Goal: Entertainment & Leisure: Browse casually

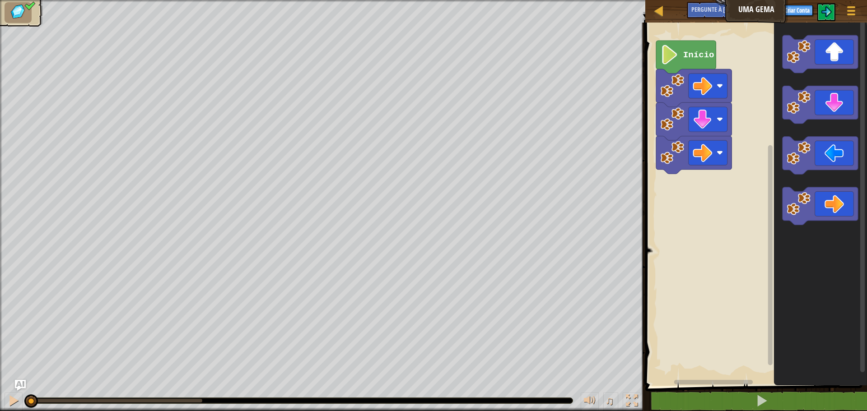
click at [675, 73] on icon "Espaço de trabalho do Blockly" at bounding box center [686, 57] width 60 height 33
click at [667, 59] on image "Espaço de trabalho do Blockly" at bounding box center [670, 54] width 19 height 19
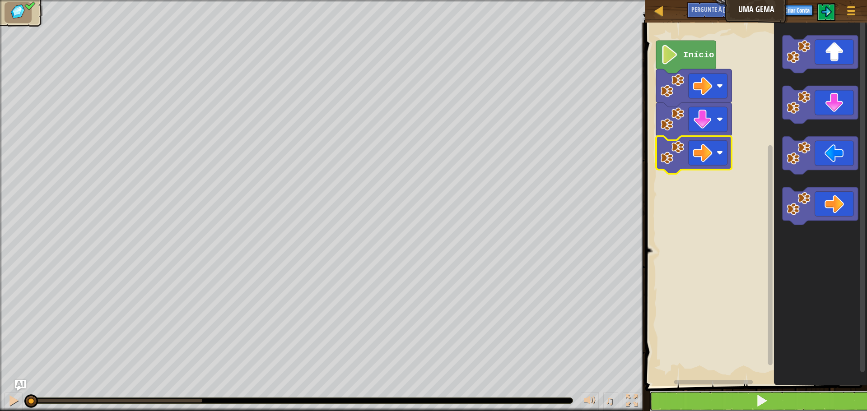
click at [754, 393] on button at bounding box center [762, 401] width 224 height 21
click at [753, 393] on button at bounding box center [762, 401] width 224 height 21
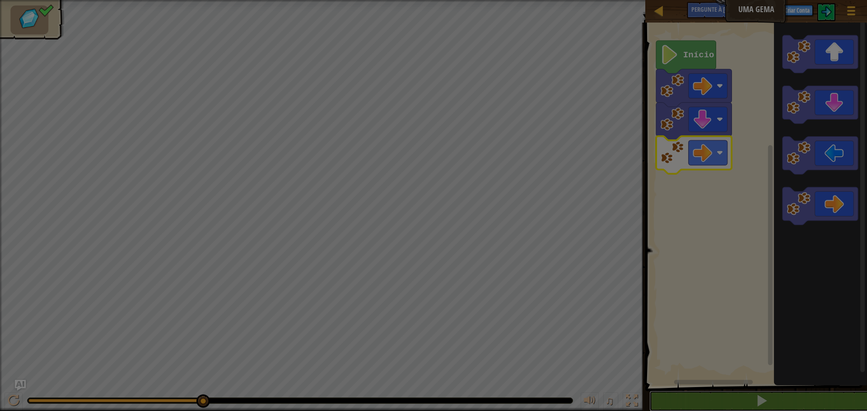
scroll to position [0, 0]
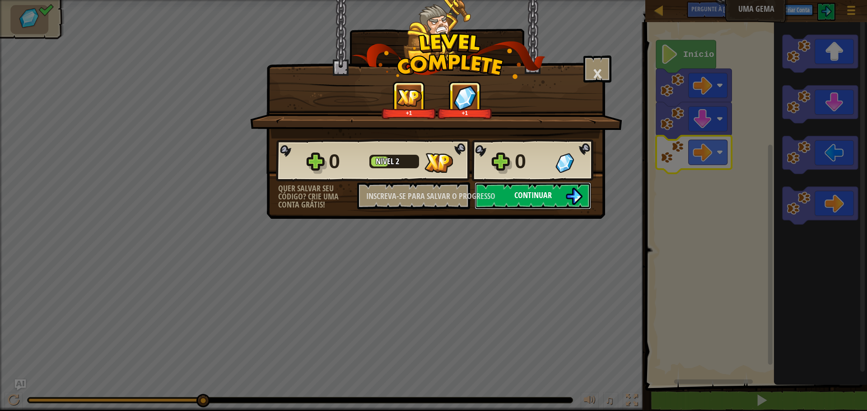
click at [503, 196] on button "Continuar" at bounding box center [533, 195] width 117 height 27
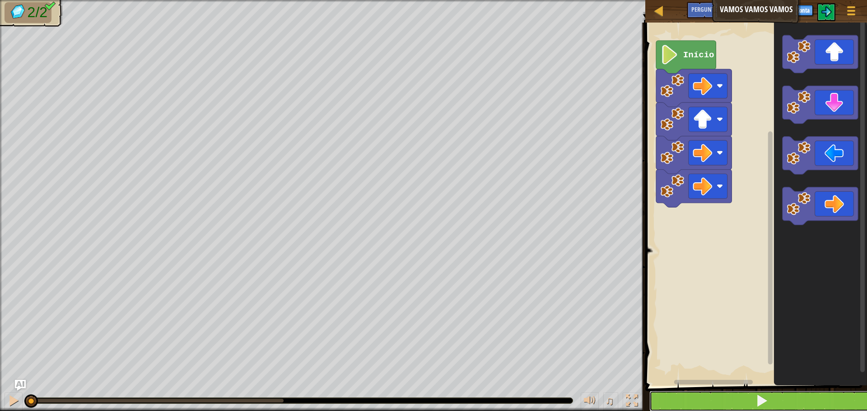
click at [746, 401] on button at bounding box center [762, 401] width 224 height 21
drag, startPoint x: 745, startPoint y: 400, endPoint x: 745, endPoint y: 393, distance: 7.2
click at [745, 398] on button at bounding box center [762, 401] width 224 height 21
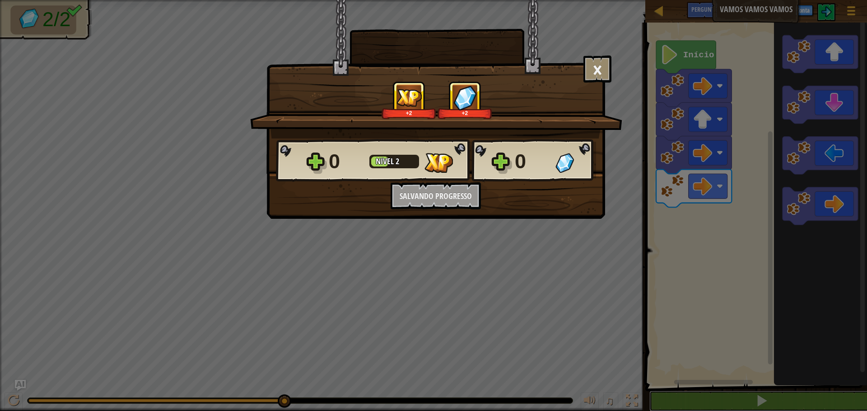
scroll to position [0, 0]
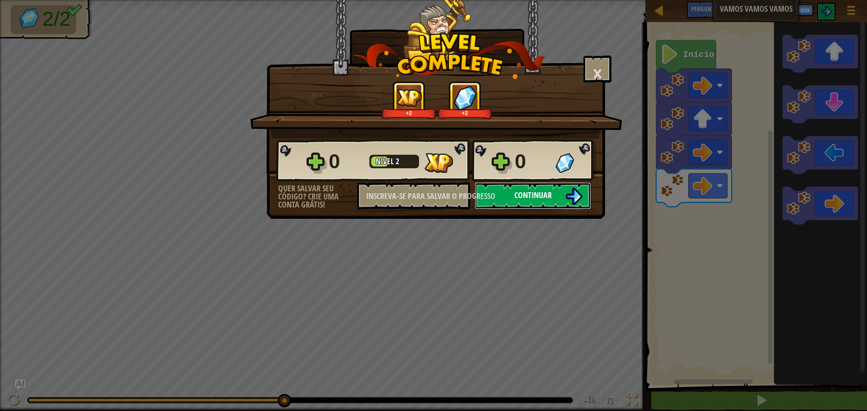
click at [540, 196] on font "Continuar" at bounding box center [532, 195] width 37 height 11
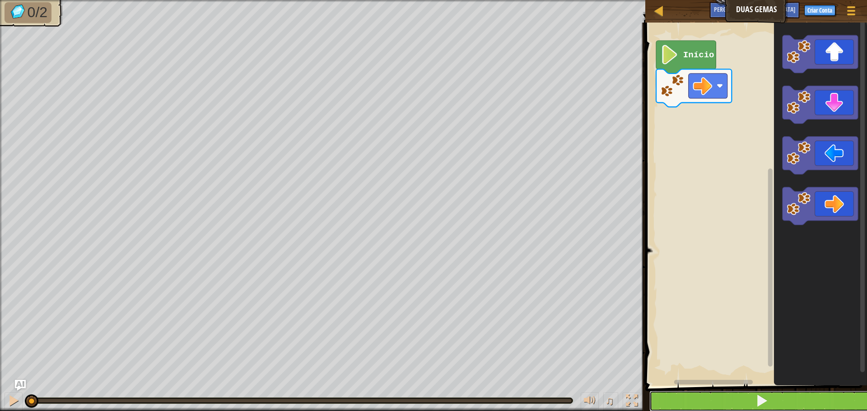
click at [723, 393] on button at bounding box center [762, 401] width 224 height 21
click at [722, 393] on button at bounding box center [762, 401] width 224 height 21
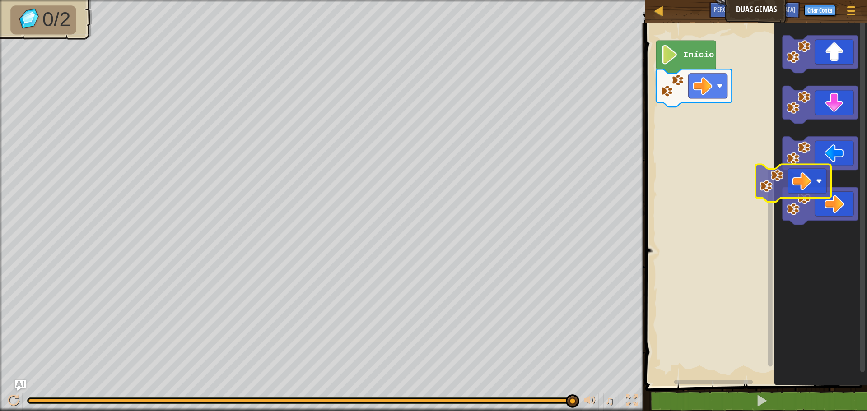
click at [717, 161] on div "Início" at bounding box center [755, 202] width 224 height 368
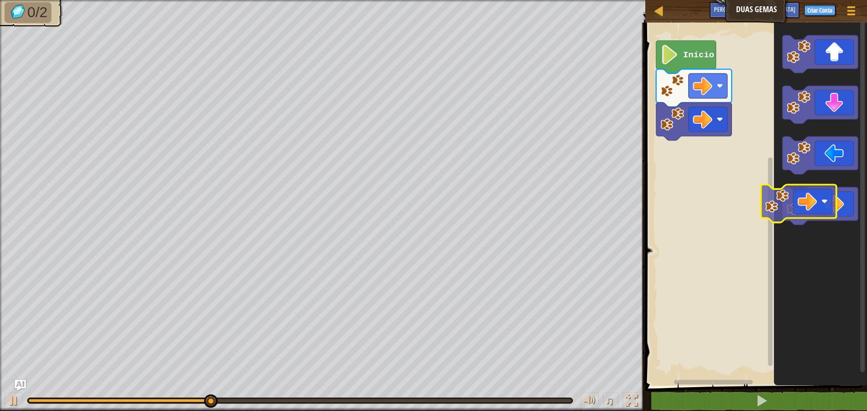
click at [734, 186] on div "Início" at bounding box center [755, 202] width 224 height 368
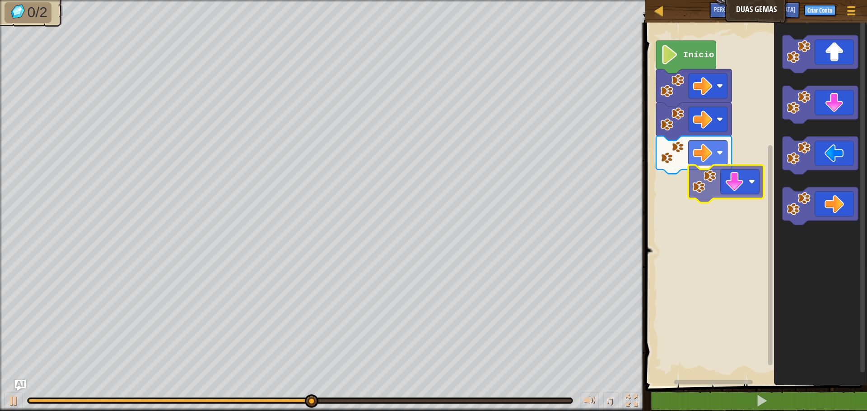
click at [710, 194] on div "Início" at bounding box center [755, 202] width 224 height 368
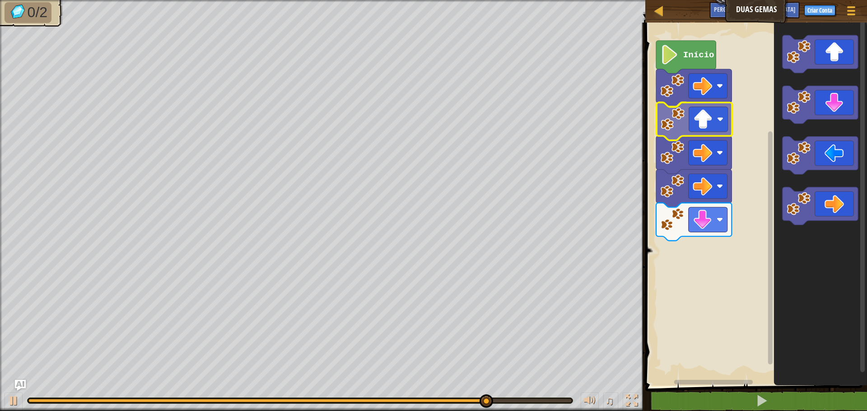
click at [682, 125] on div "Início" at bounding box center [755, 202] width 224 height 368
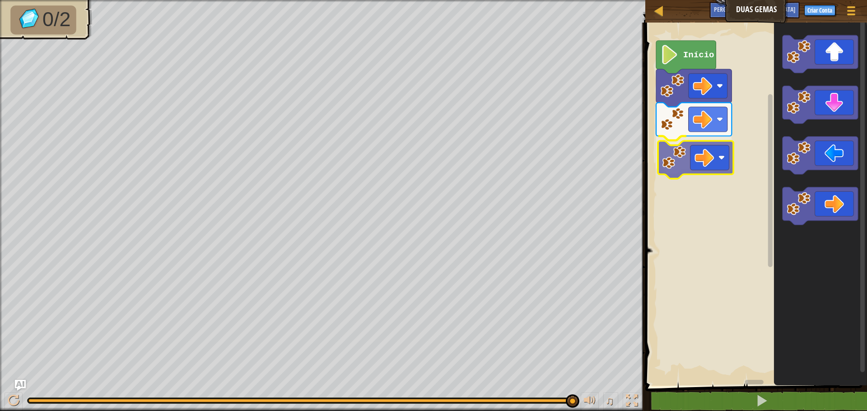
click at [709, 160] on div "Início" at bounding box center [755, 202] width 224 height 368
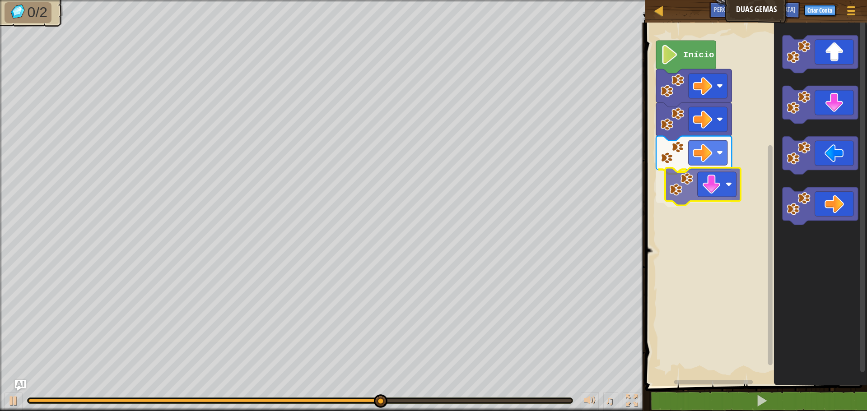
click at [689, 201] on div "Início" at bounding box center [755, 202] width 224 height 368
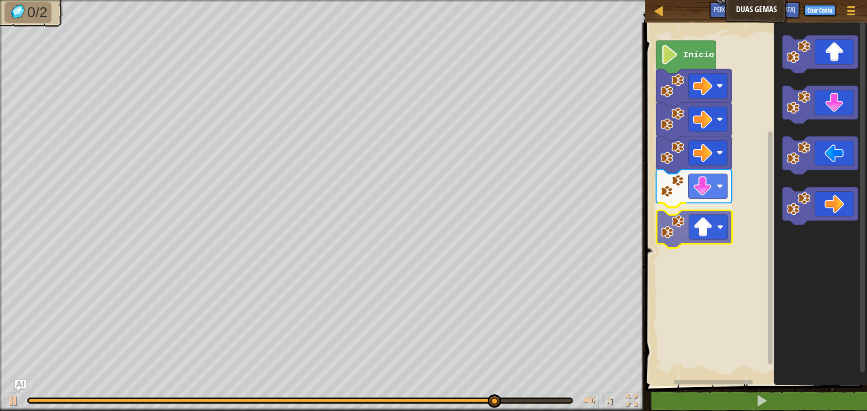
click at [670, 227] on div "Início" at bounding box center [755, 202] width 224 height 368
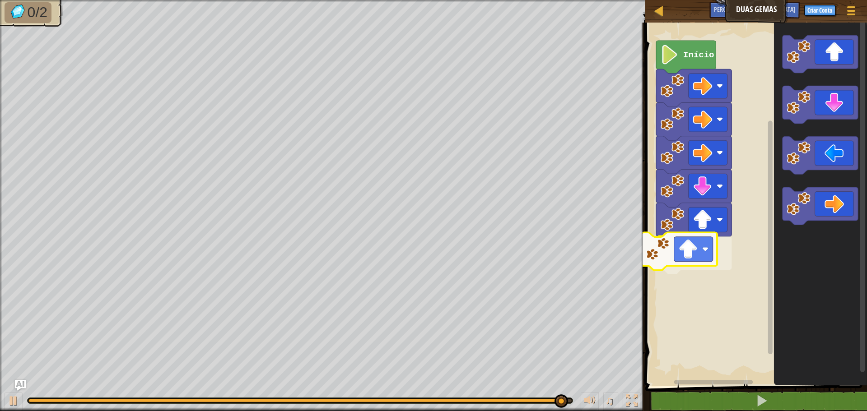
click at [673, 261] on div "Início" at bounding box center [755, 202] width 224 height 368
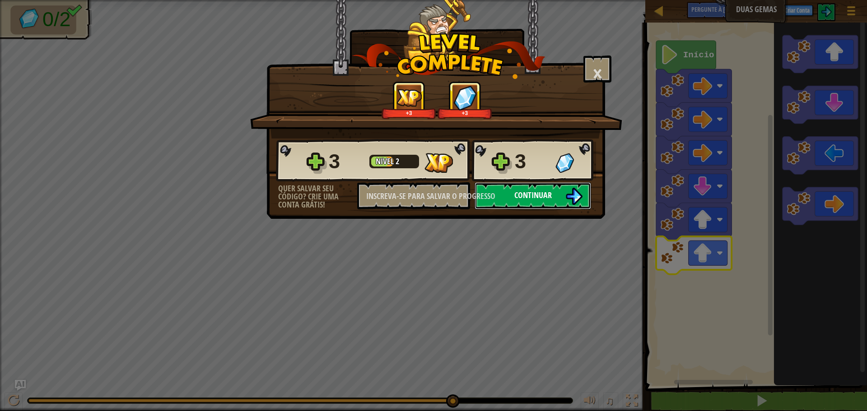
click at [531, 198] on font "Continuar" at bounding box center [532, 195] width 37 height 11
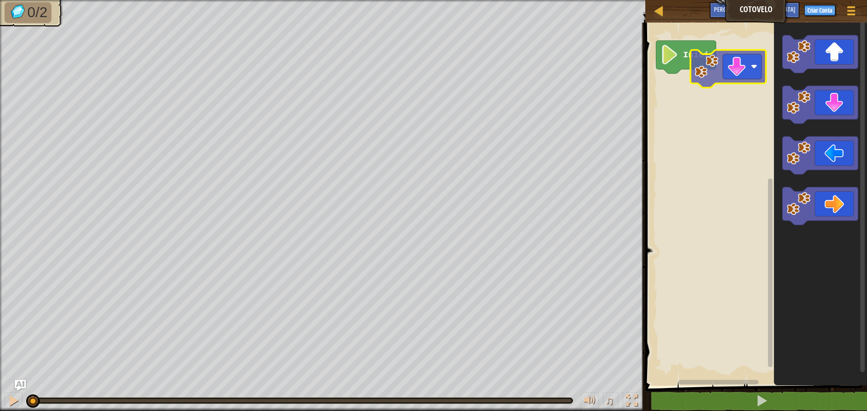
click at [726, 73] on div "Início" at bounding box center [755, 202] width 224 height 368
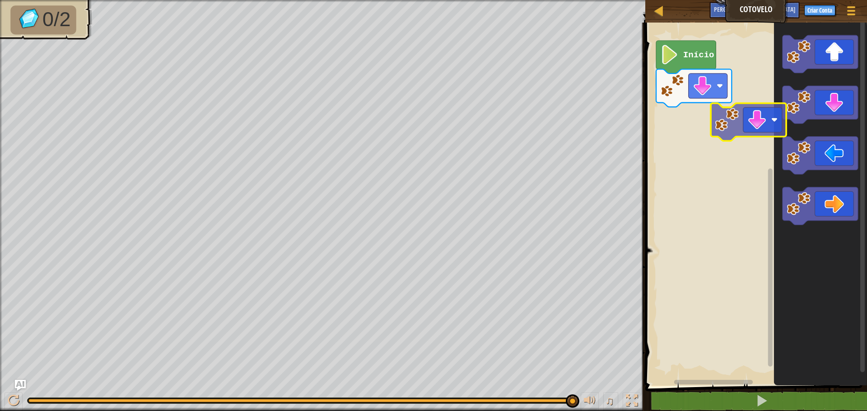
click at [741, 124] on div "Início" at bounding box center [755, 202] width 224 height 368
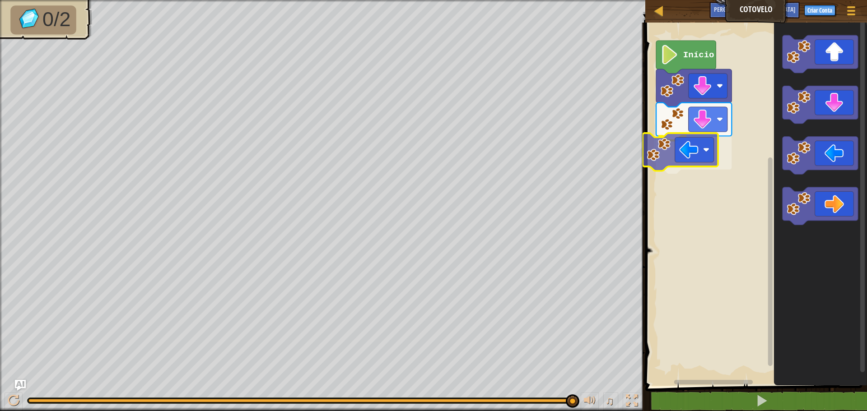
click at [701, 161] on div "Início" at bounding box center [755, 202] width 224 height 368
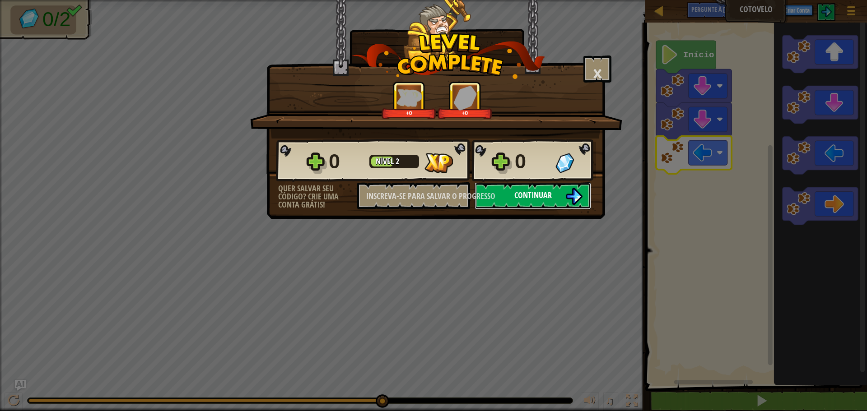
click at [569, 187] on button "Continuar" at bounding box center [533, 195] width 117 height 27
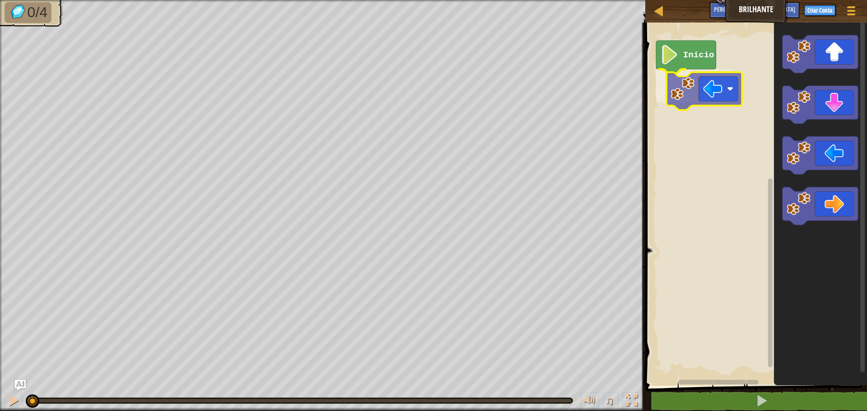
click at [716, 95] on div "Início" at bounding box center [755, 202] width 224 height 368
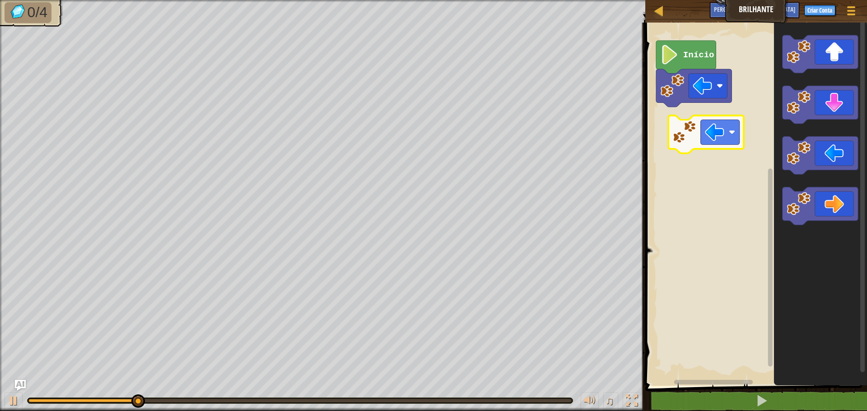
click at [729, 135] on div "Início" at bounding box center [755, 202] width 224 height 368
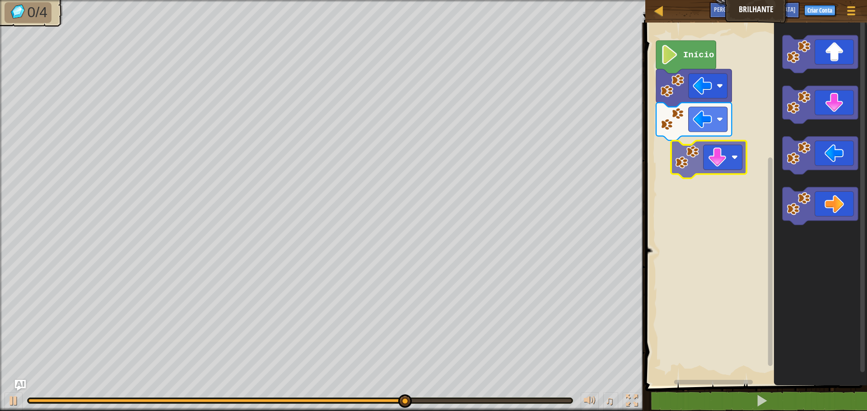
click at [693, 163] on div "Início" at bounding box center [755, 202] width 224 height 368
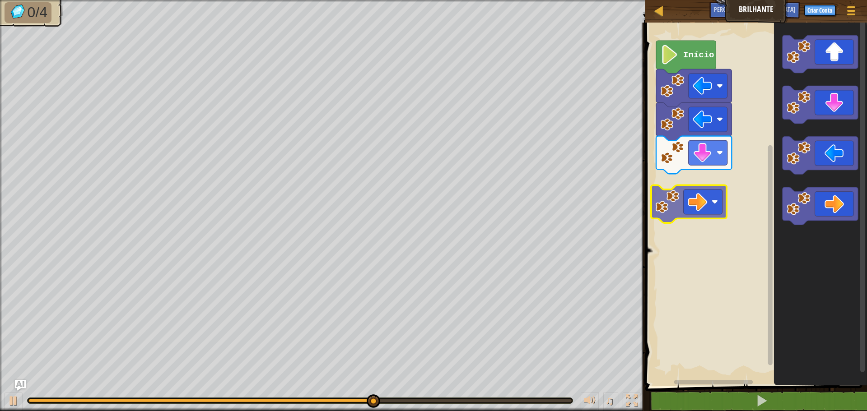
click at [702, 210] on div "Início" at bounding box center [755, 202] width 224 height 368
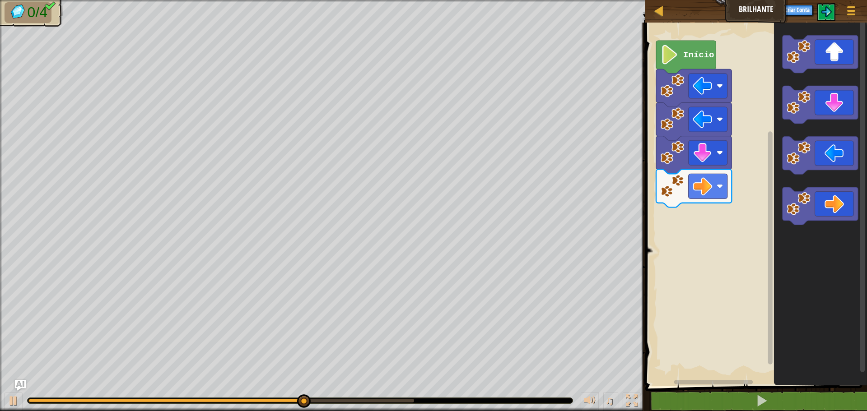
click at [701, 210] on rect "Espaço de trabalho do Blockly" at bounding box center [755, 202] width 224 height 368
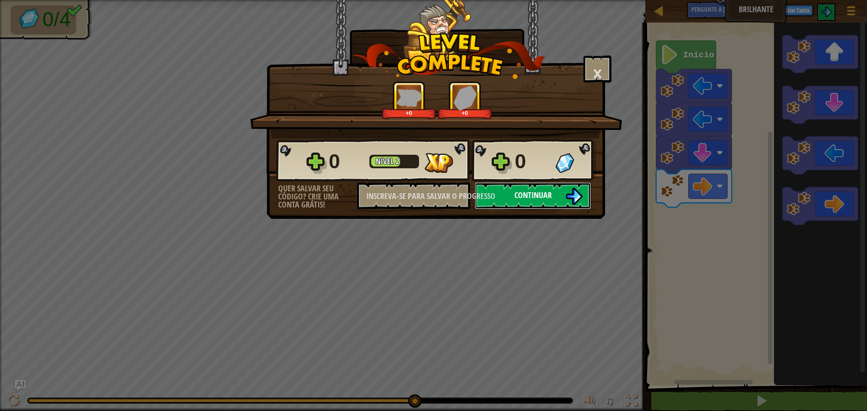
click at [579, 200] on img at bounding box center [574, 196] width 17 height 17
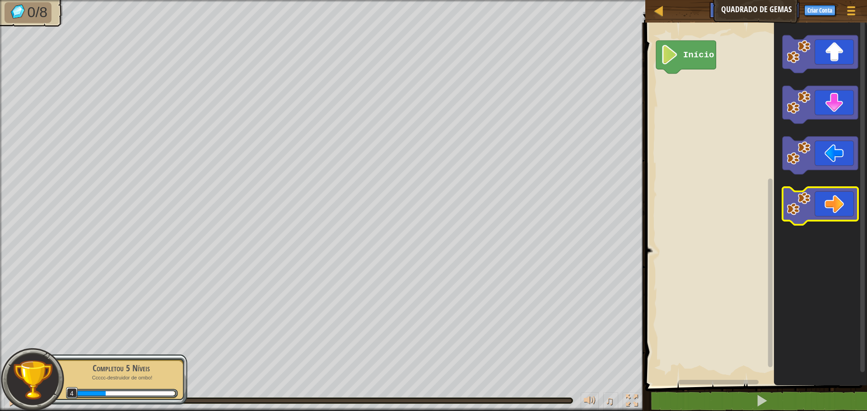
click at [836, 204] on icon "Espaço de trabalho do Blockly" at bounding box center [820, 206] width 75 height 38
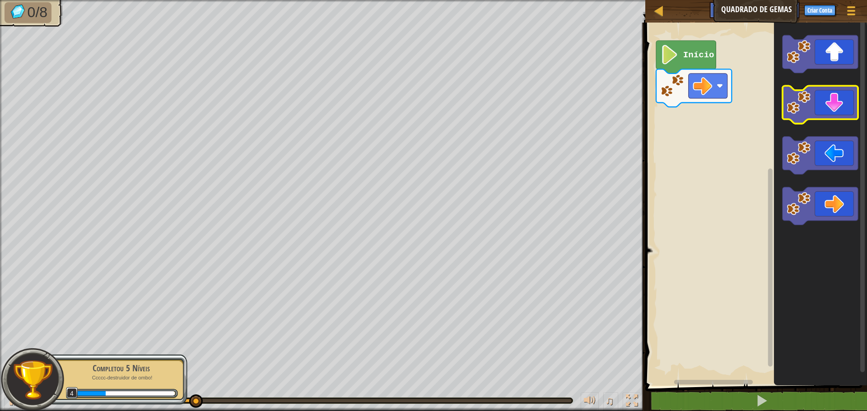
click at [836, 111] on icon "Espaço de trabalho do Blockly" at bounding box center [820, 105] width 75 height 38
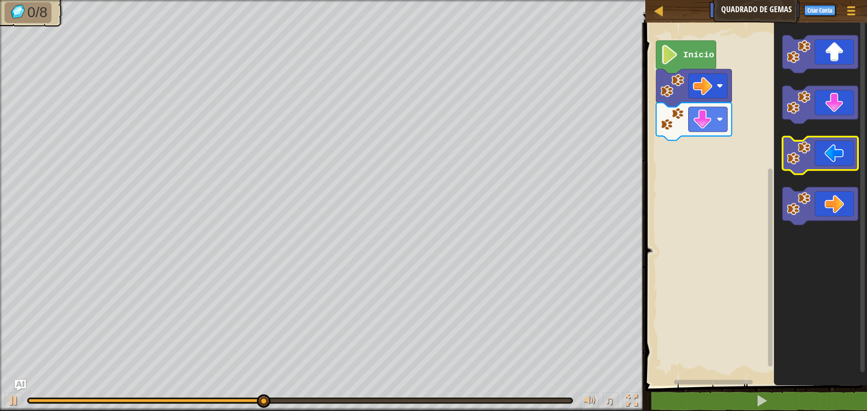
click at [826, 168] on icon "Espaço de trabalho do Blockly" at bounding box center [820, 156] width 75 height 38
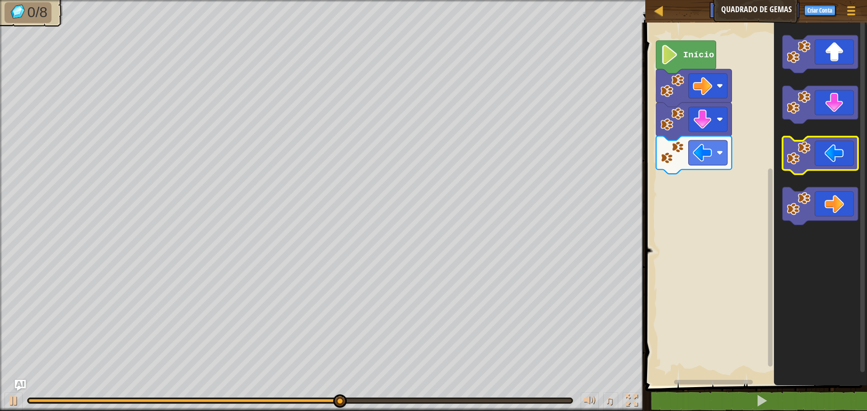
click at [821, 152] on icon "Espaço de trabalho do Blockly" at bounding box center [820, 156] width 75 height 38
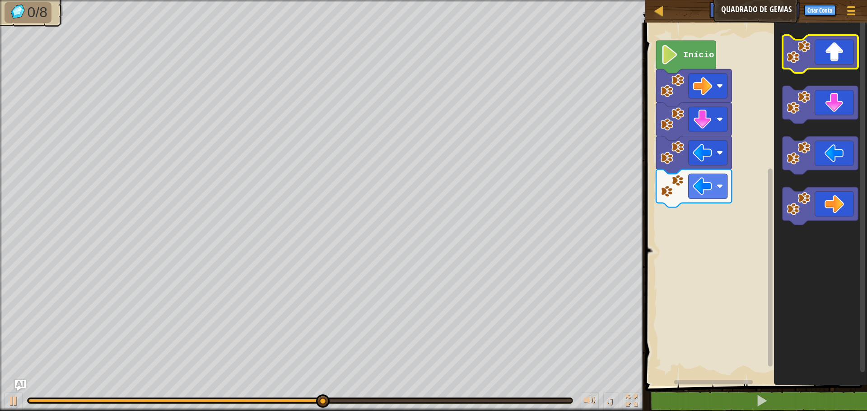
click at [829, 62] on icon "Espaço de trabalho do Blockly" at bounding box center [820, 54] width 75 height 38
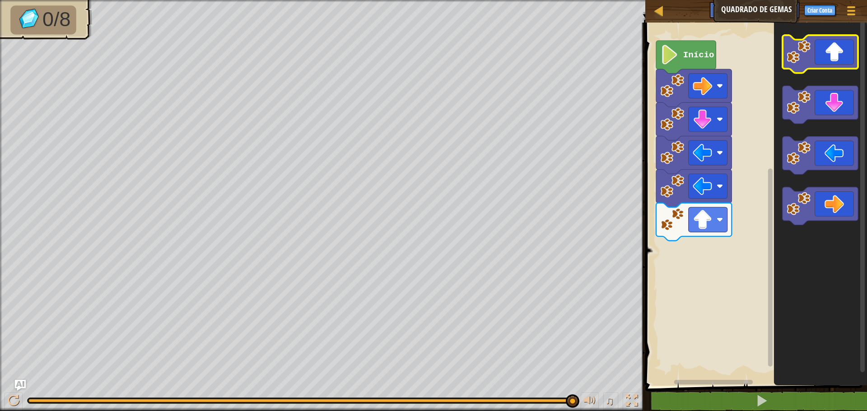
click at [829, 69] on icon "Espaço de trabalho do Blockly" at bounding box center [820, 54] width 75 height 38
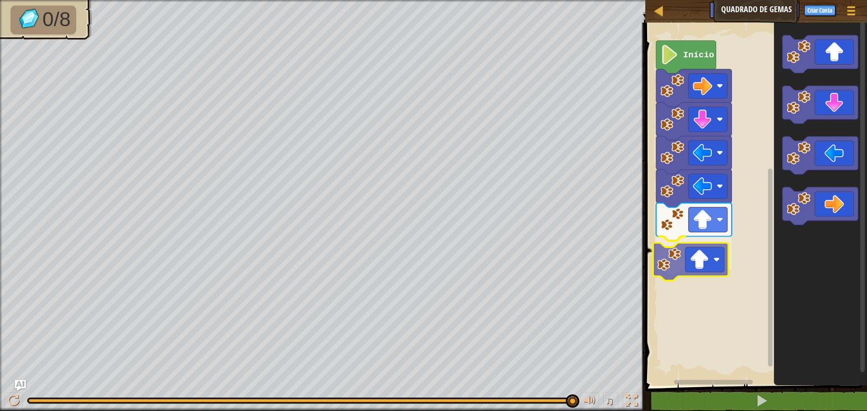
click at [700, 275] on div "Início" at bounding box center [755, 202] width 224 height 368
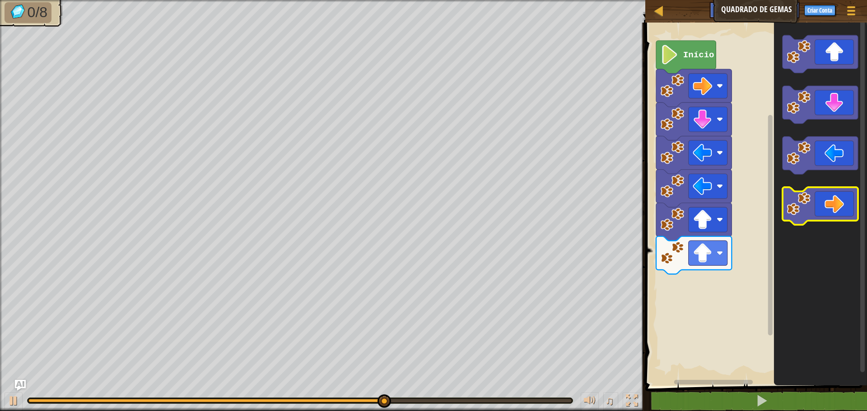
click at [824, 205] on icon "Espaço de trabalho do Blockly" at bounding box center [820, 206] width 75 height 38
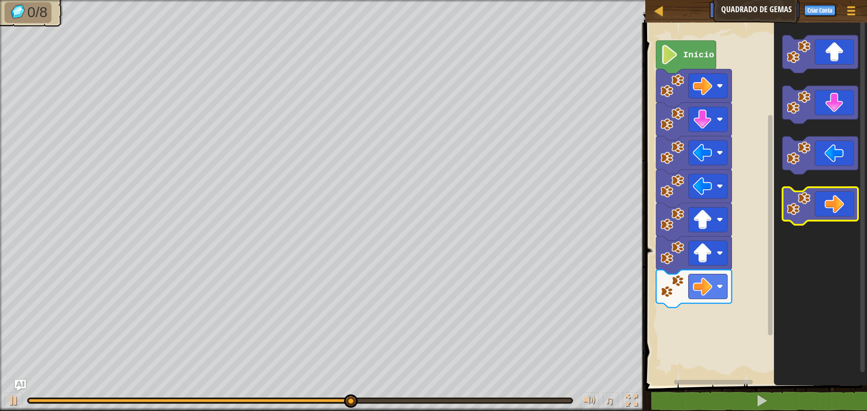
click at [825, 204] on icon "Espaço de trabalho do Blockly" at bounding box center [820, 206] width 75 height 38
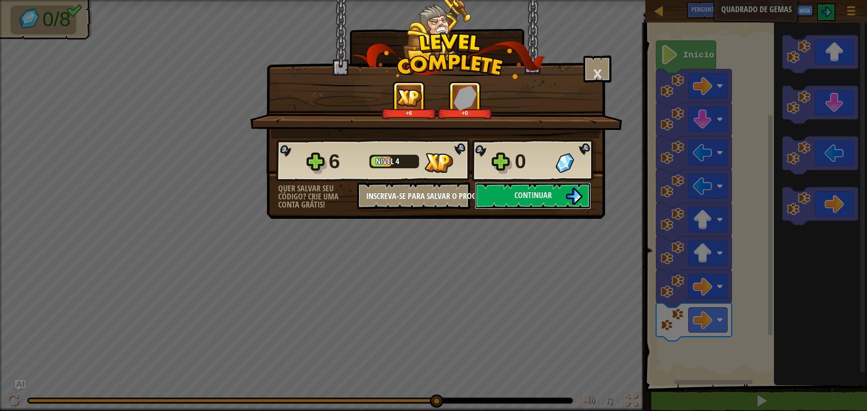
click at [486, 191] on div "6 Nível 4 0 Quer salvar seu código? Crie uma conta grátis! Inscreva-se para sal…" at bounding box center [436, 174] width 338 height 71
click at [526, 193] on font "Continuar" at bounding box center [532, 195] width 37 height 11
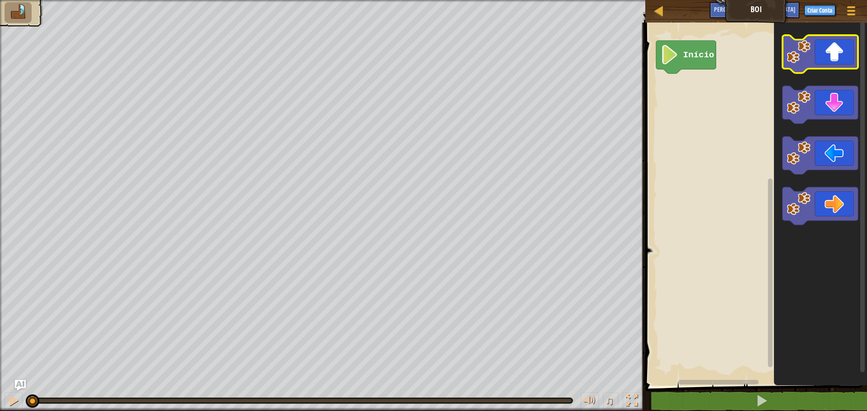
click at [817, 64] on icon "Espaço de trabalho do Blockly" at bounding box center [820, 54] width 75 height 38
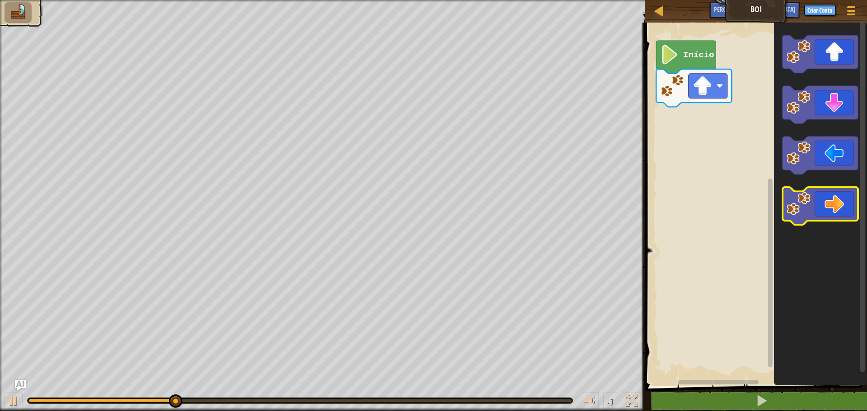
click at [844, 216] on icon "Espaço de trabalho do Blockly" at bounding box center [820, 206] width 75 height 38
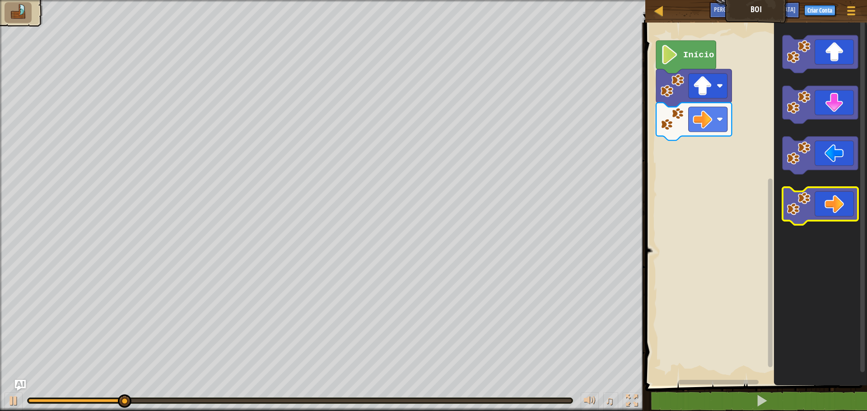
click at [844, 216] on icon "Espaço de trabalho do Blockly" at bounding box center [820, 206] width 75 height 38
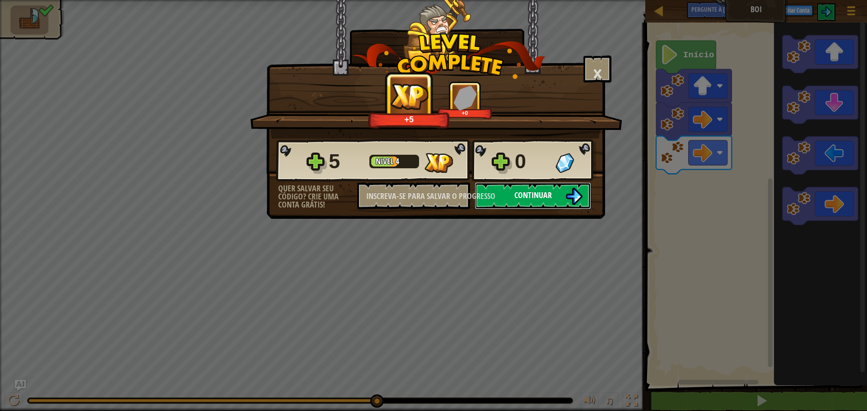
click at [533, 194] on font "Continuar" at bounding box center [532, 195] width 37 height 11
